Goal: Task Accomplishment & Management: Manage account settings

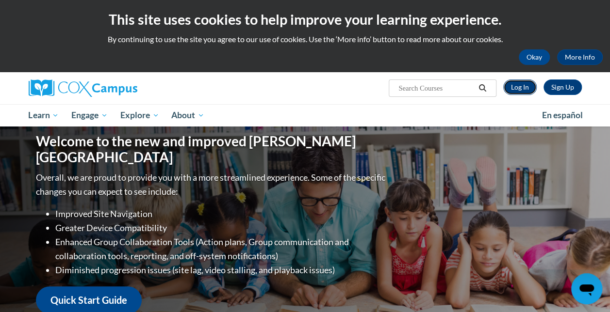
click at [529, 83] on link "Log In" at bounding box center [519, 88] width 33 height 16
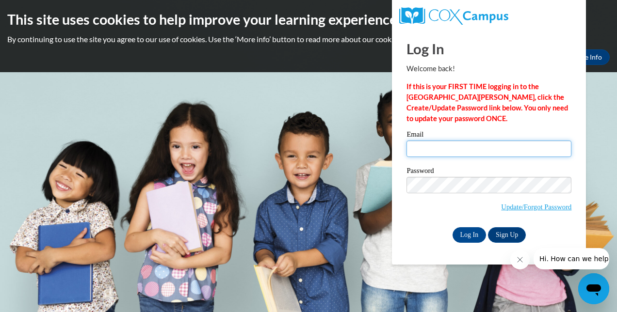
drag, startPoint x: 470, startPoint y: 162, endPoint x: 486, endPoint y: 148, distance: 21.3
click at [486, 148] on input "Email" at bounding box center [488, 149] width 165 height 16
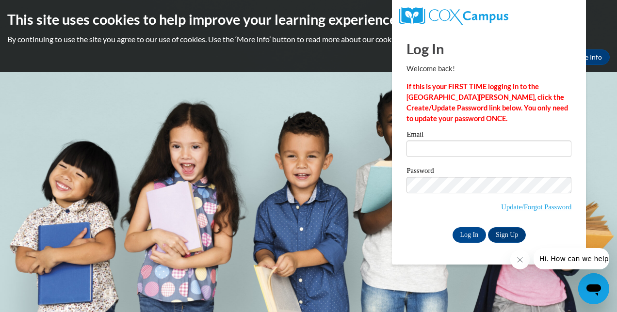
click at [610, 126] on body "This site uses cookies to help improve your learning experience. By continuing …" at bounding box center [308, 156] width 617 height 312
click at [469, 235] on input "Log In" at bounding box center [469, 235] width 34 height 16
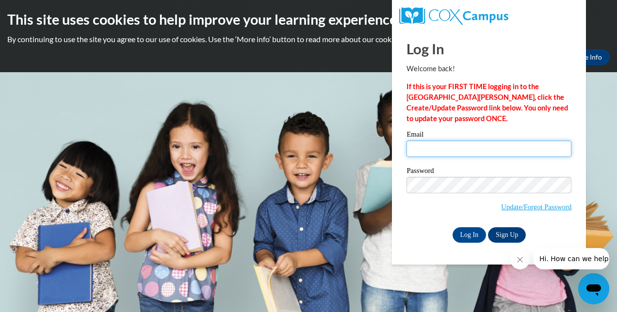
click at [473, 155] on input "Email" at bounding box center [488, 149] width 165 height 16
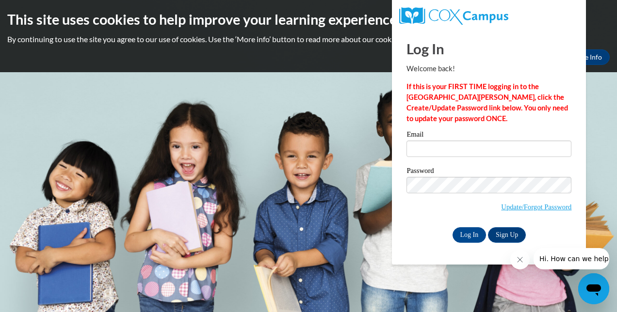
click at [587, 113] on body "This site uses cookies to help improve your learning experience. By continuing …" at bounding box center [308, 156] width 617 height 312
